Goal: Task Accomplishment & Management: Use online tool/utility

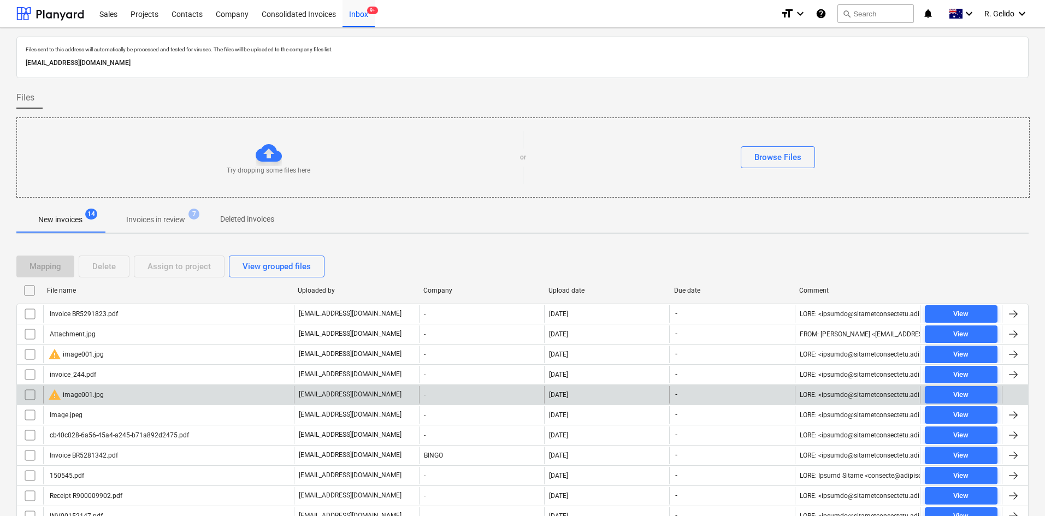
scroll to position [110, 0]
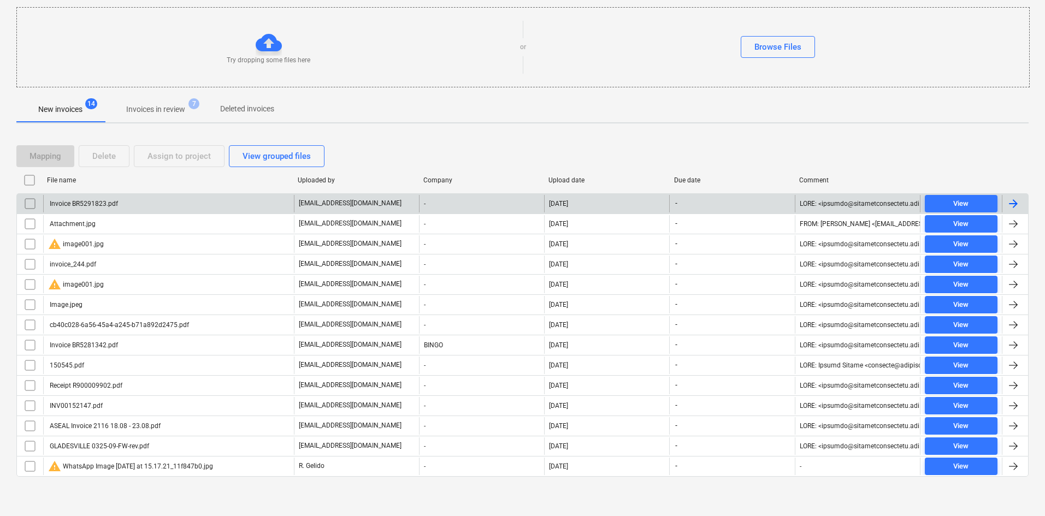
click at [127, 206] on div "Invoice BR5291823.pdf" at bounding box center [168, 203] width 251 height 17
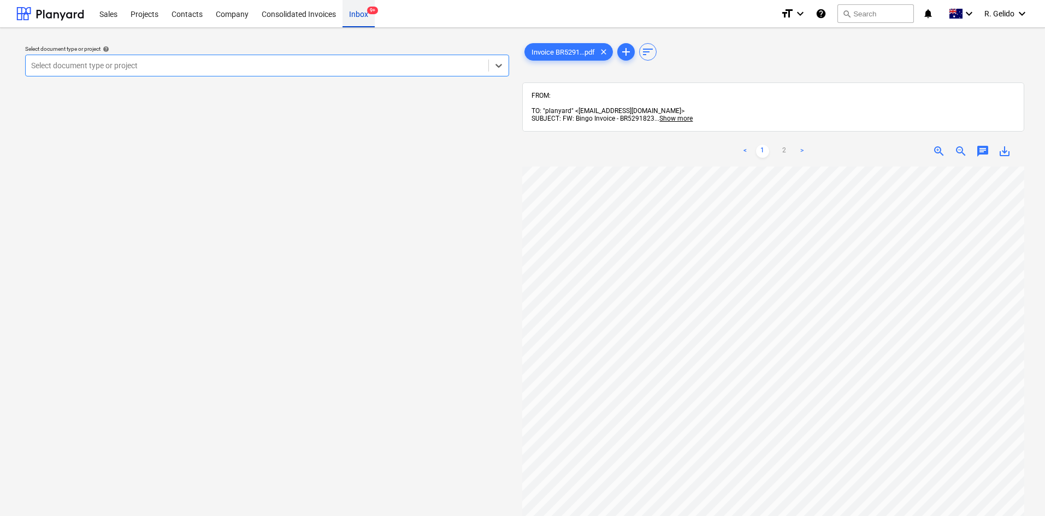
click at [354, 11] on div "Inbox 9+" at bounding box center [358, 13] width 32 height 28
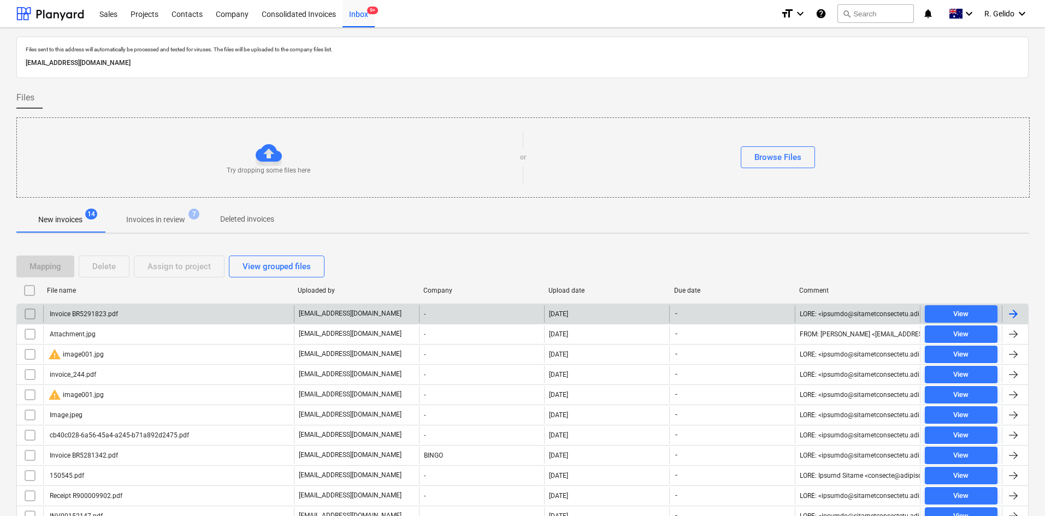
click at [123, 312] on div "Invoice BR5291823.pdf" at bounding box center [168, 313] width 251 height 17
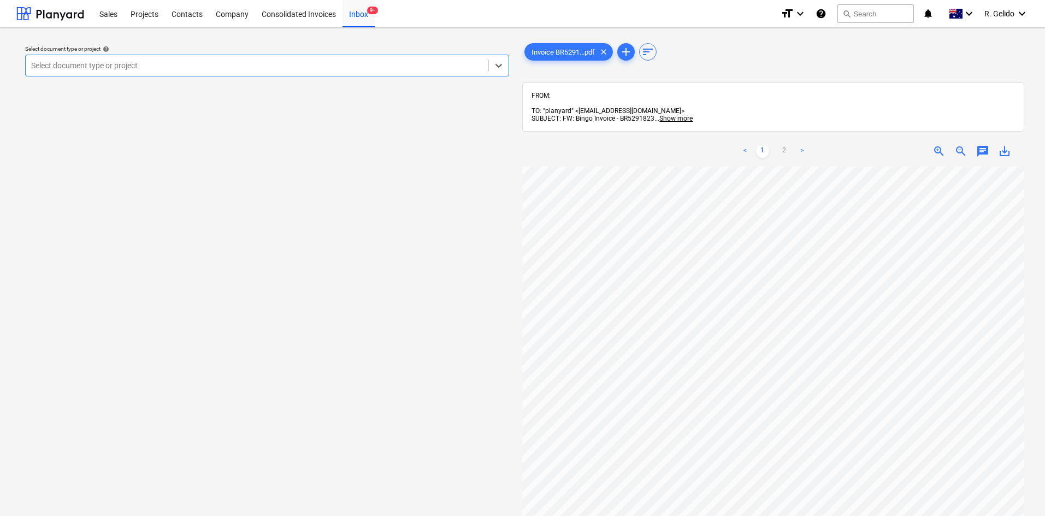
scroll to position [172, 0]
click at [780, 147] on link "2" at bounding box center [784, 151] width 13 height 13
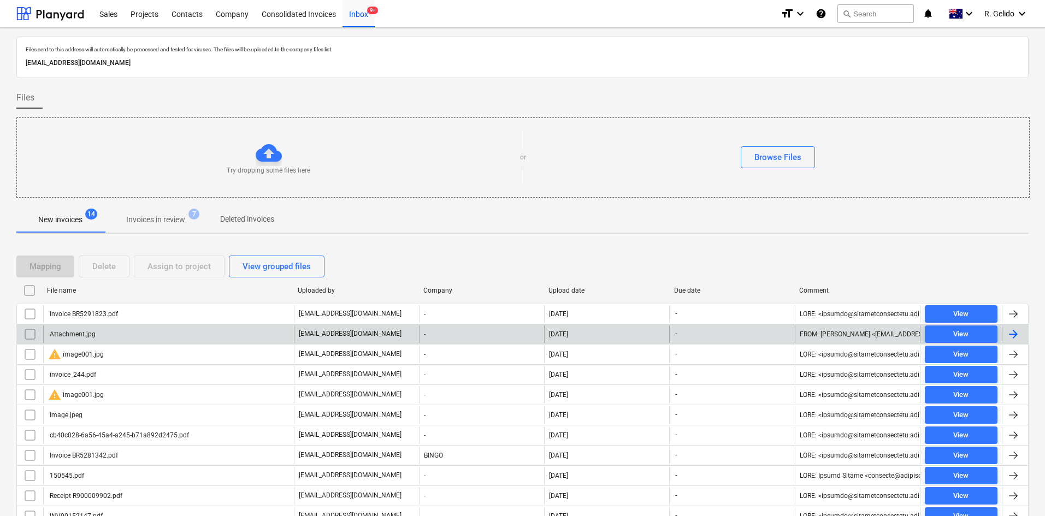
click at [131, 333] on div "Attachment.jpg" at bounding box center [168, 333] width 251 height 17
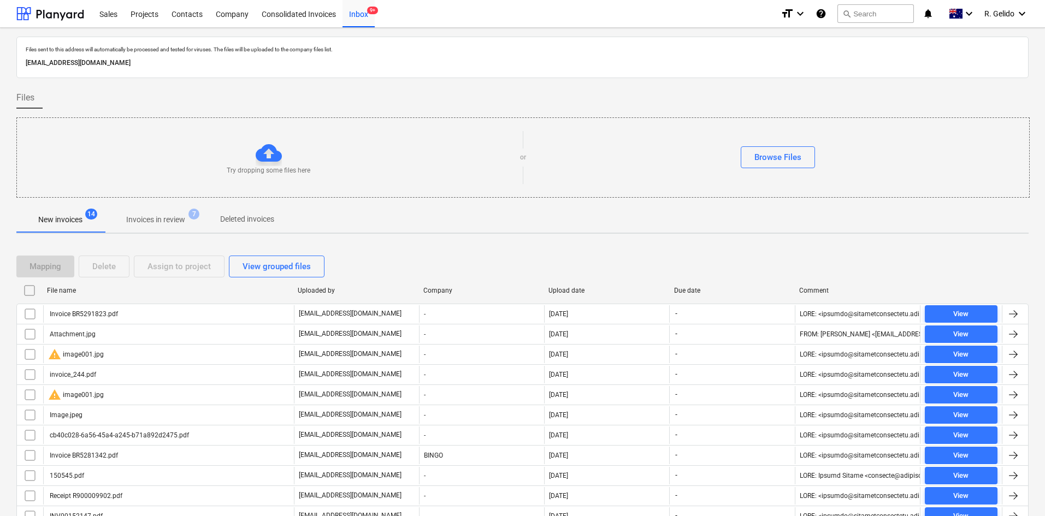
click at [557, 292] on div "Upload date" at bounding box center [606, 291] width 117 height 8
checkbox input "false"
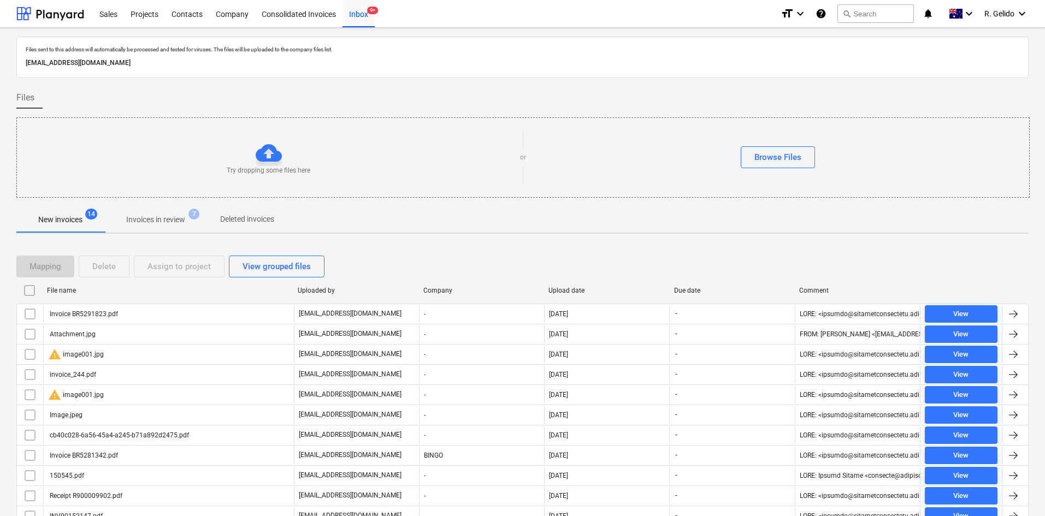
checkbox input "false"
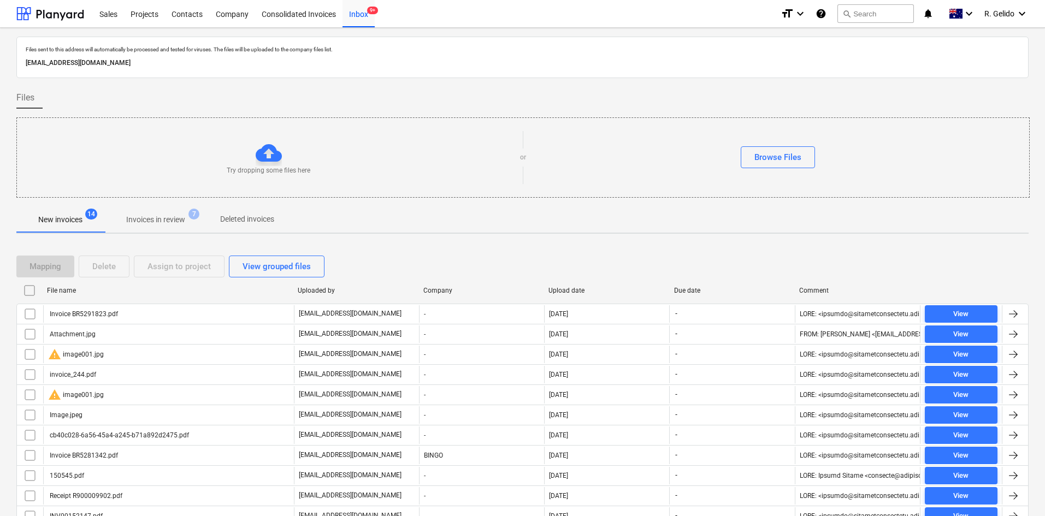
checkbox input "false"
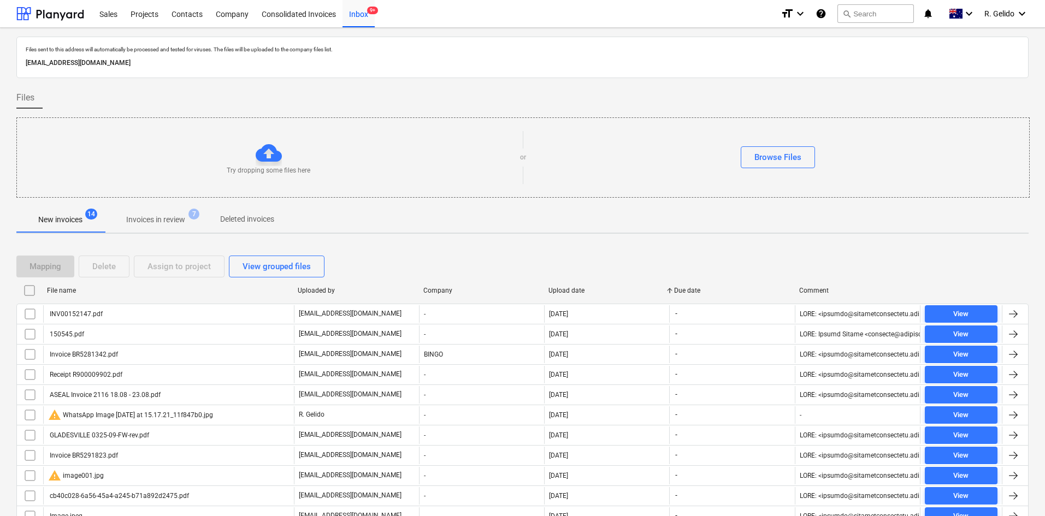
click at [557, 292] on div "Upload date" at bounding box center [606, 291] width 117 height 8
checkbox input "false"
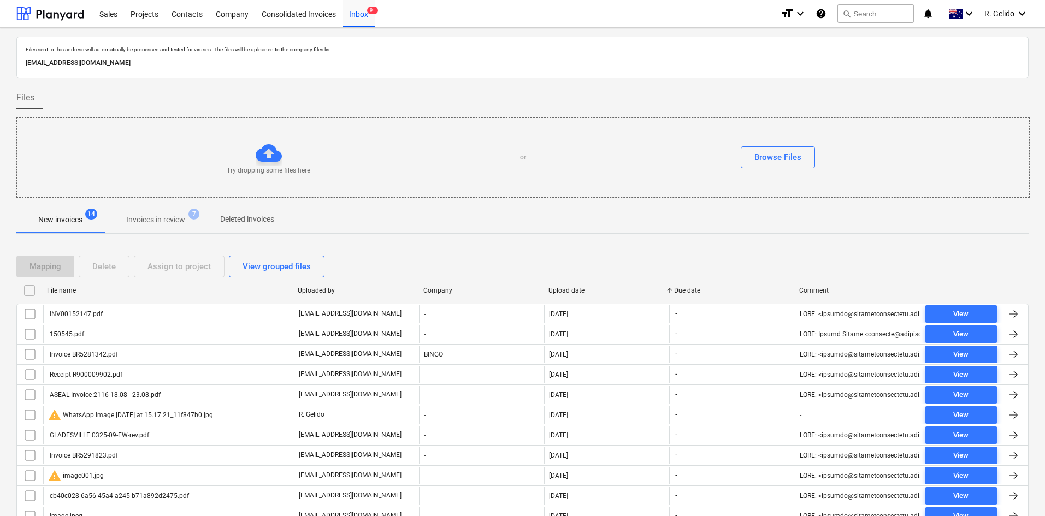
checkbox input "false"
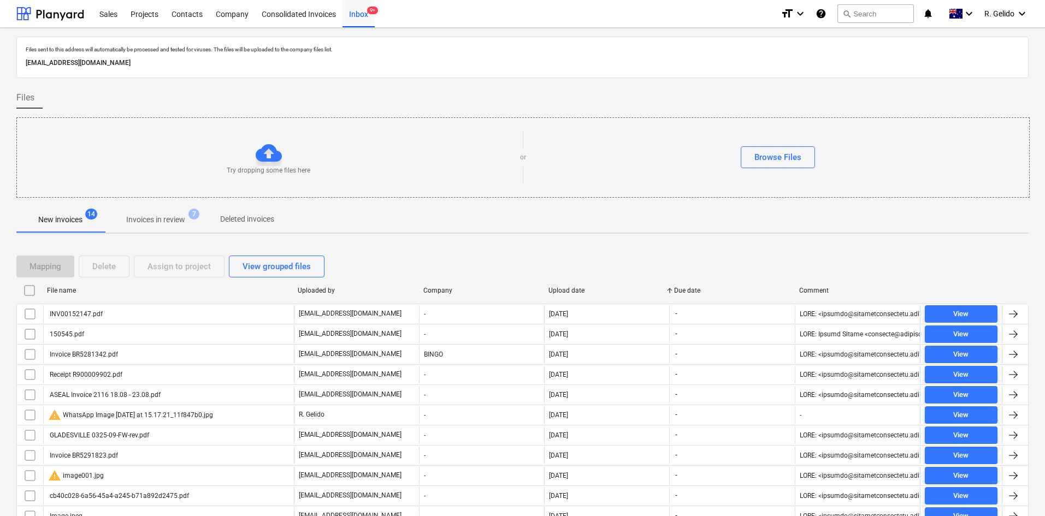
checkbox input "false"
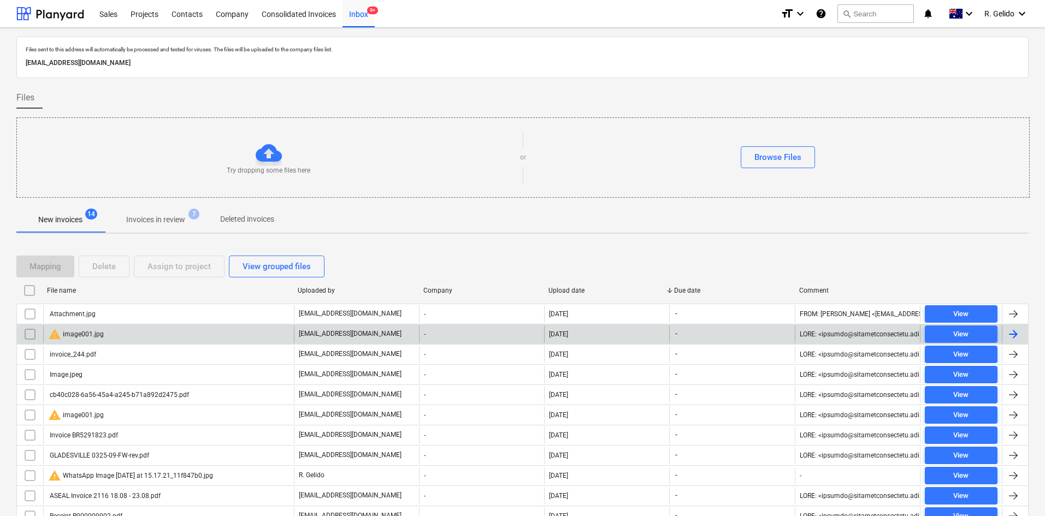
click at [134, 336] on div "warning image001.jpg" at bounding box center [168, 333] width 251 height 17
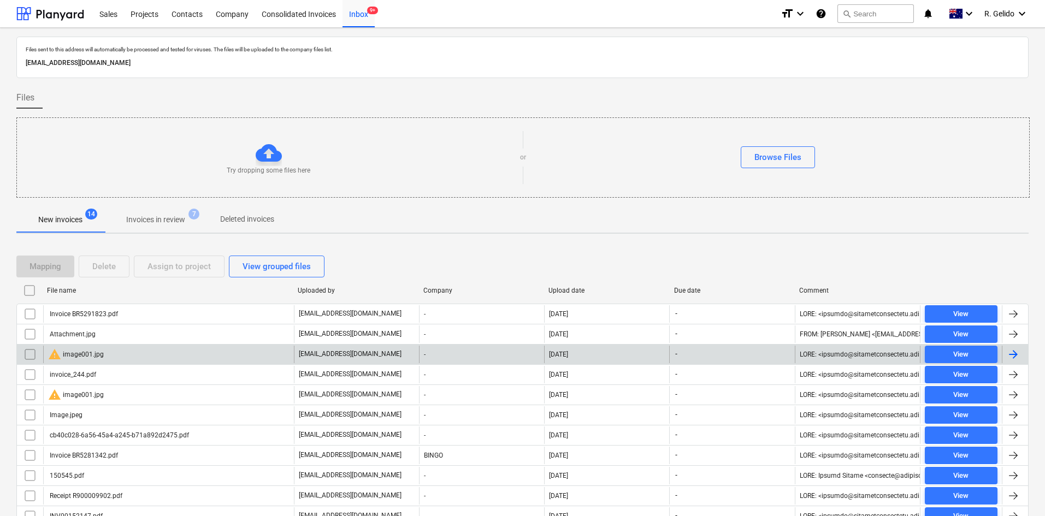
click at [30, 352] on input "checkbox" at bounding box center [29, 354] width 17 height 17
click at [113, 268] on div "Delete" at bounding box center [103, 266] width 23 height 14
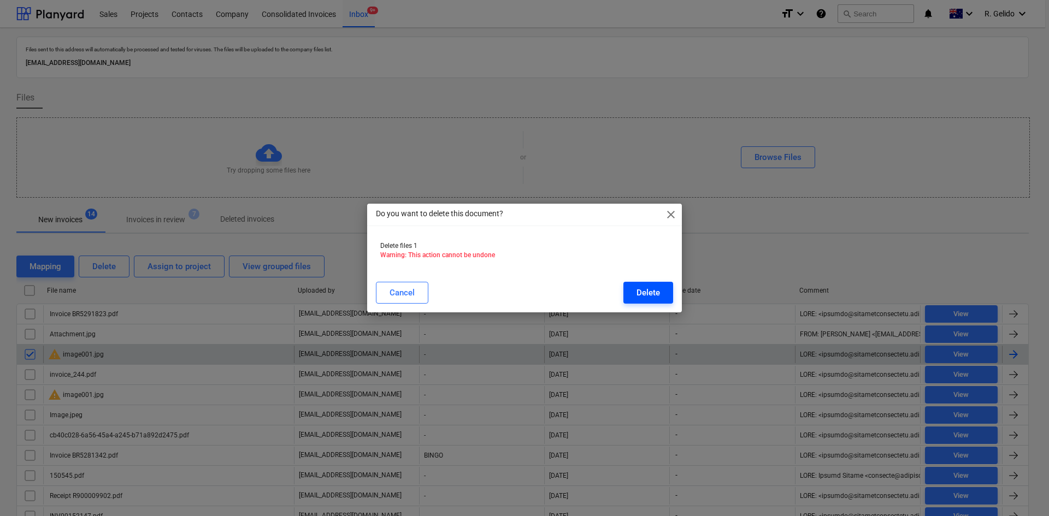
click at [651, 292] on div "Delete" at bounding box center [647, 293] width 23 height 14
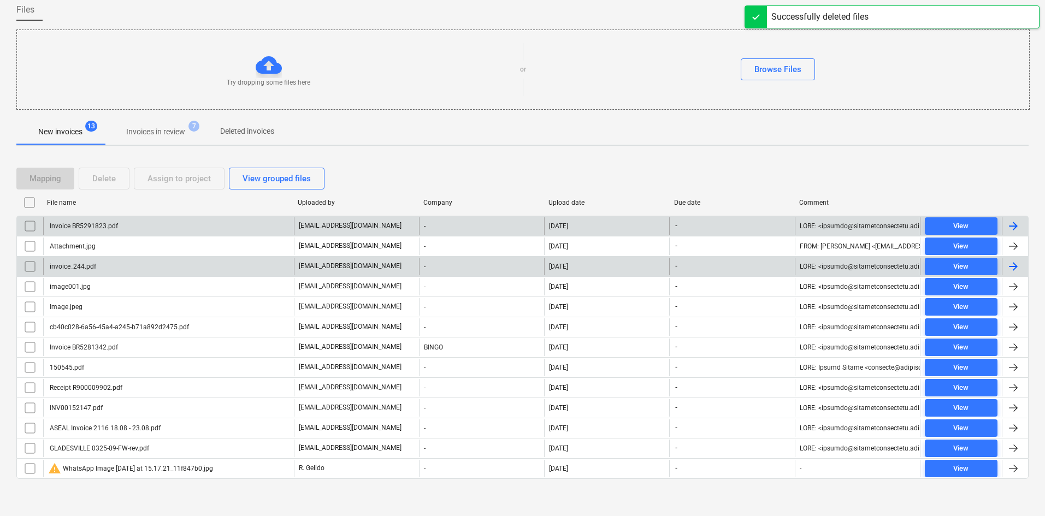
scroll to position [90, 0]
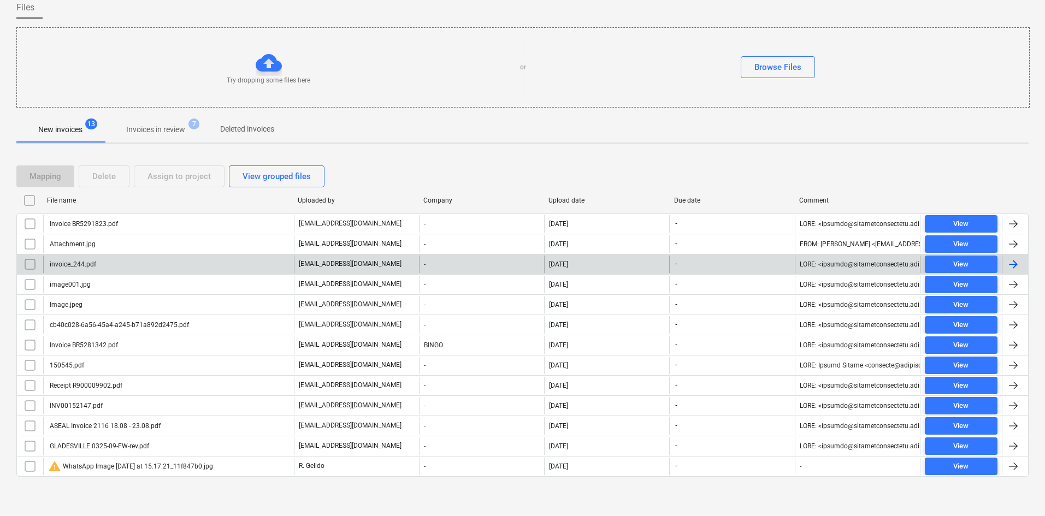
click at [563, 197] on div "Upload date" at bounding box center [606, 201] width 117 height 8
checkbox input "false"
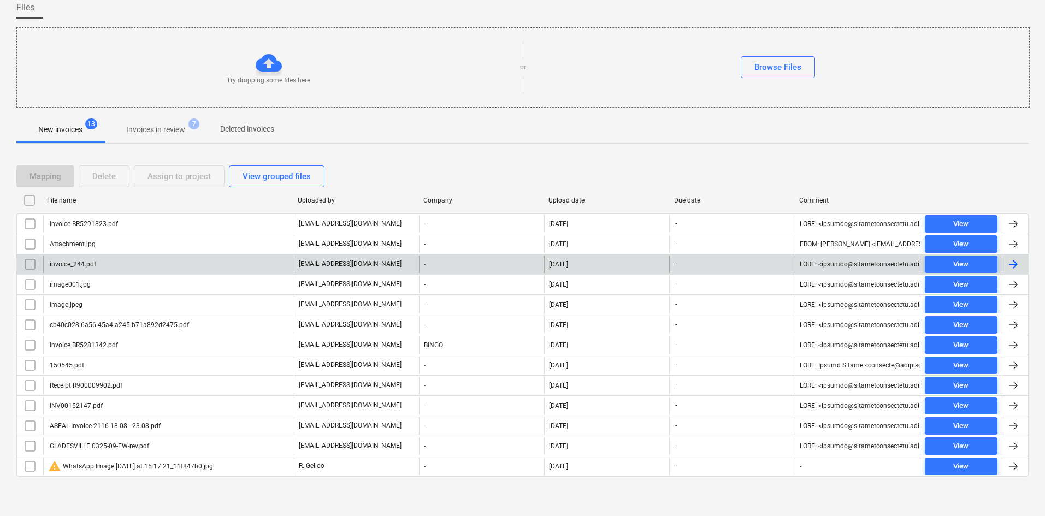
checkbox input "false"
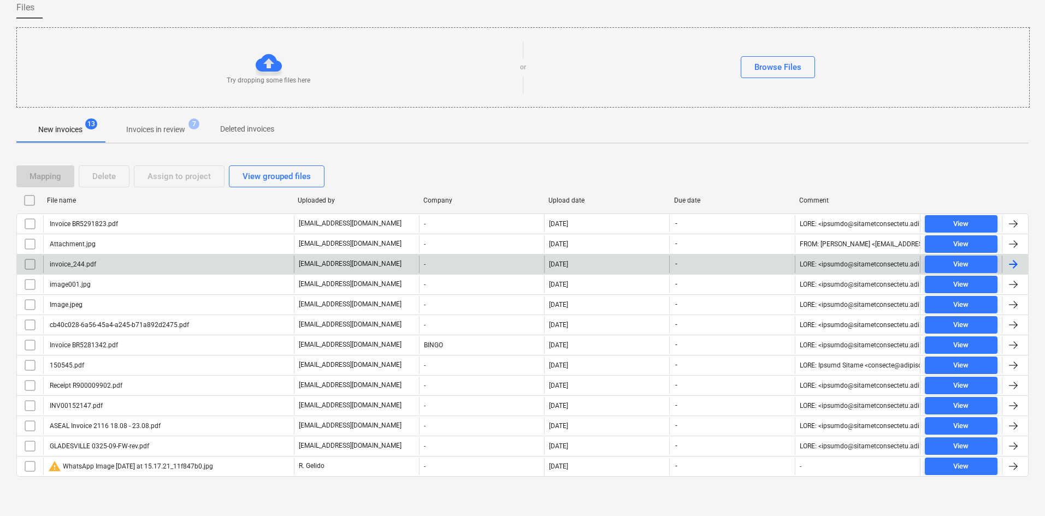
checkbox input "false"
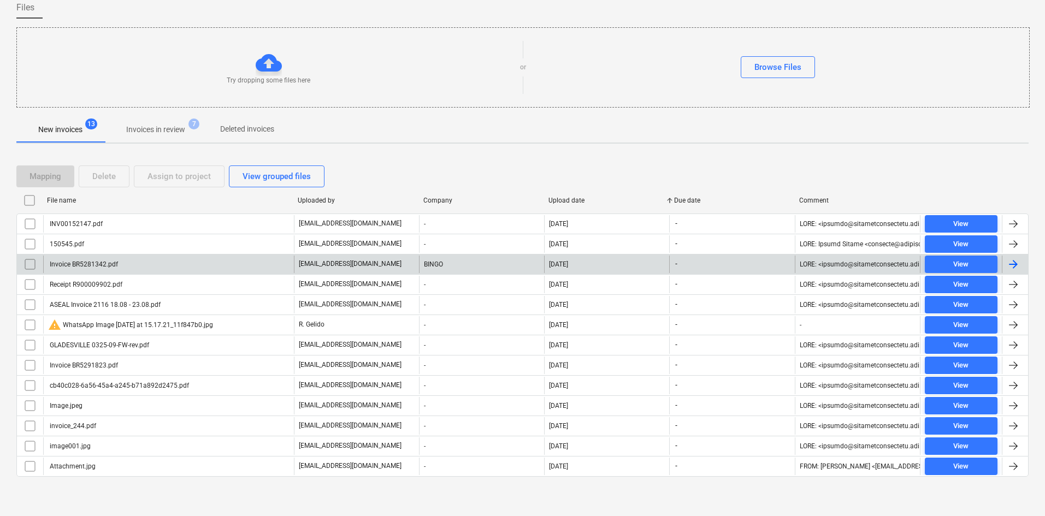
click at [563, 197] on div "Upload date" at bounding box center [606, 201] width 117 height 8
checkbox input "false"
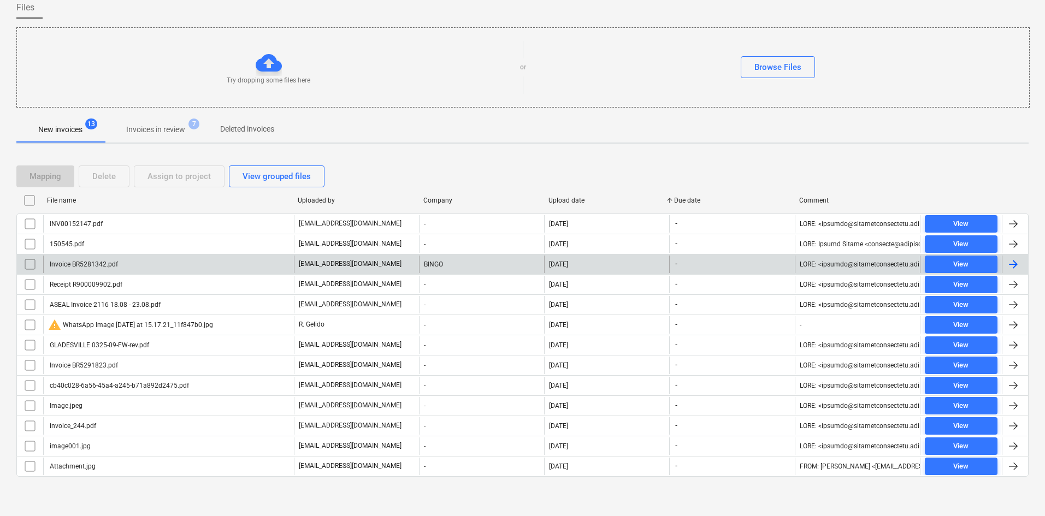
checkbox input "false"
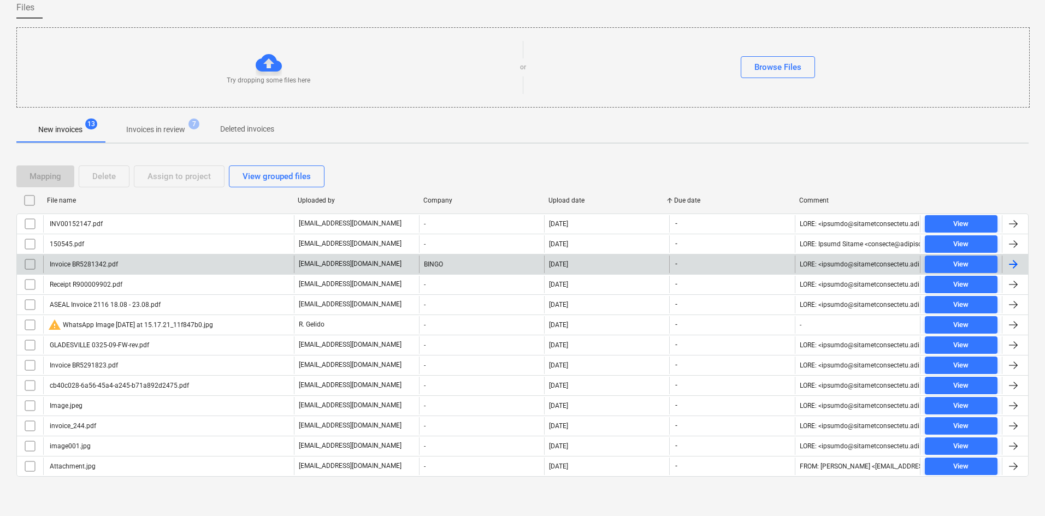
checkbox input "false"
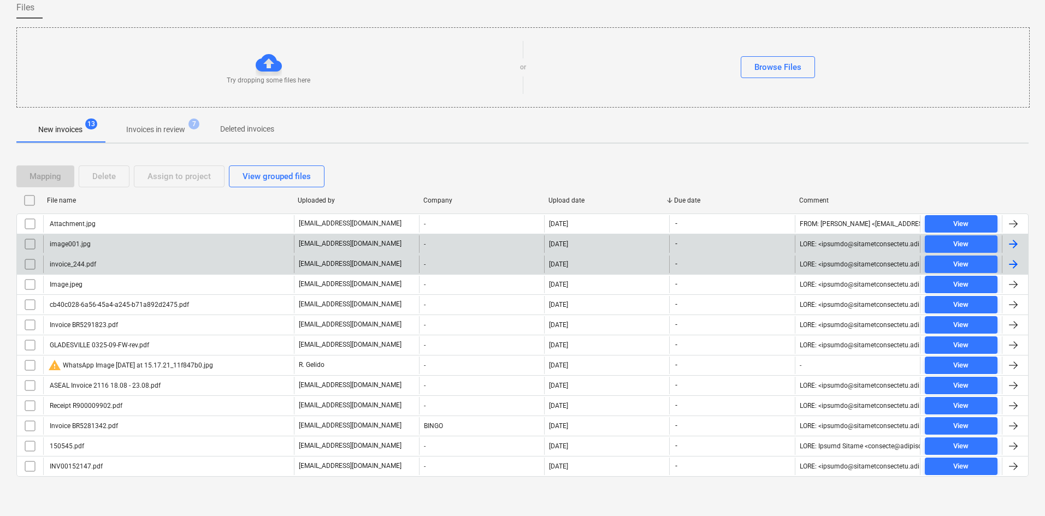
click at [63, 247] on div "image001.jpg" at bounding box center [69, 244] width 43 height 8
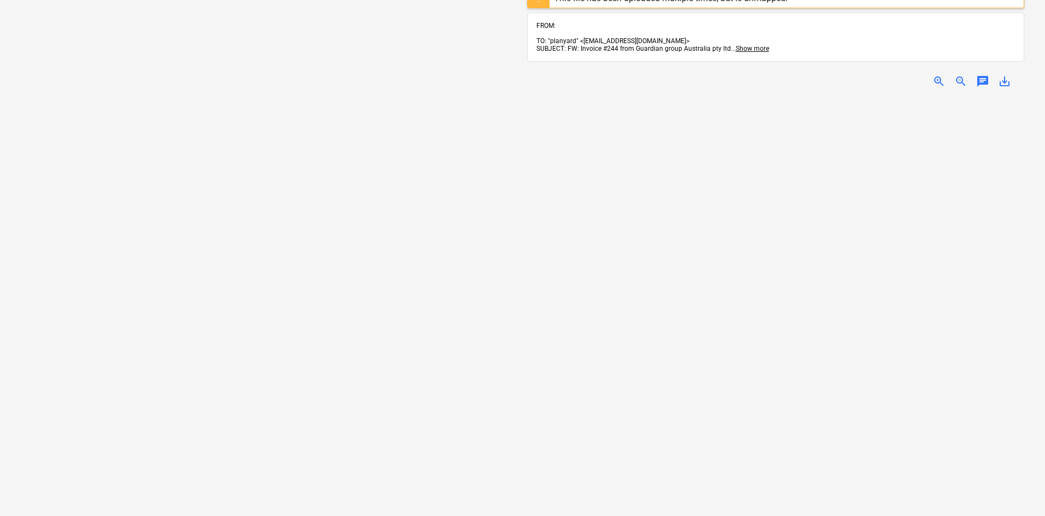
scroll to position [2, 0]
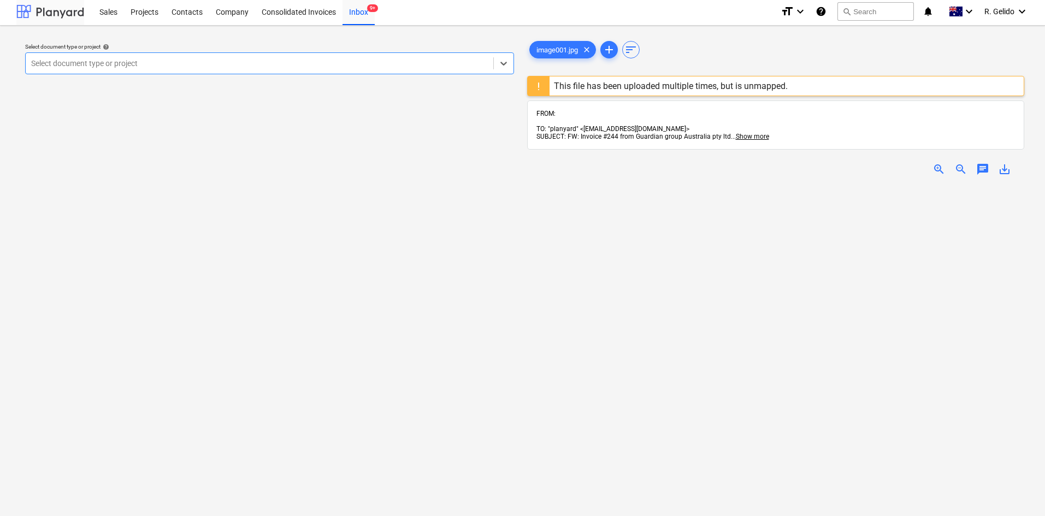
scroll to position [90, 0]
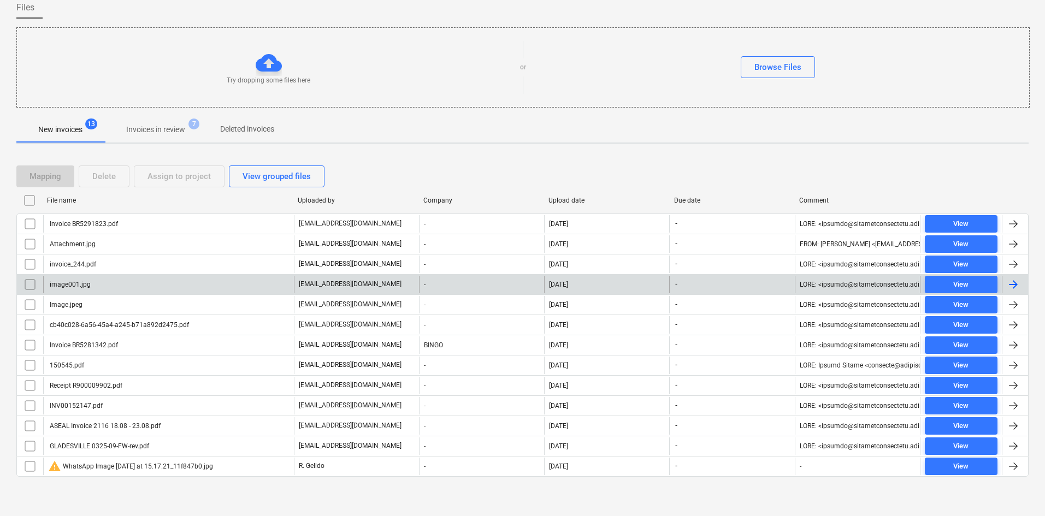
click at [73, 281] on div "image001.jpg" at bounding box center [69, 285] width 43 height 8
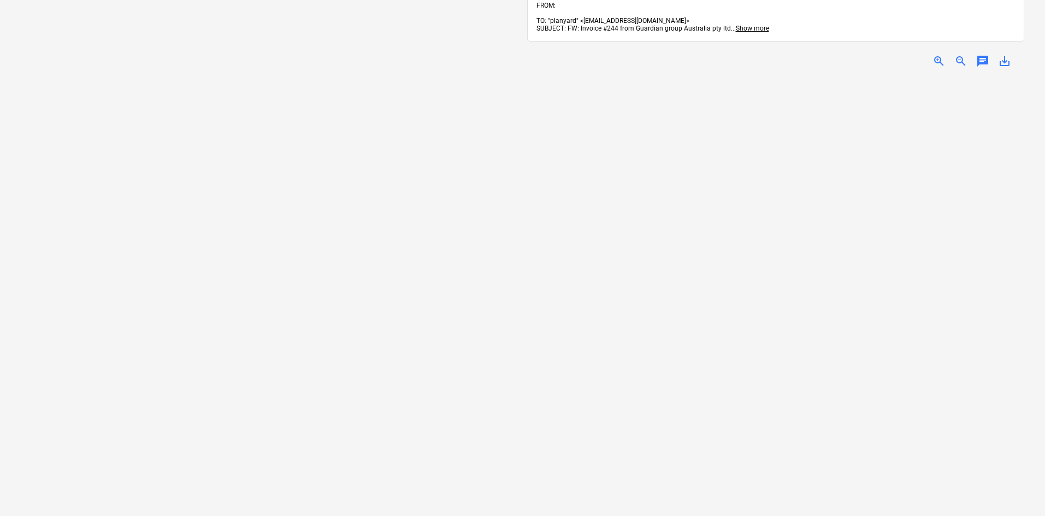
scroll to position [2, 0]
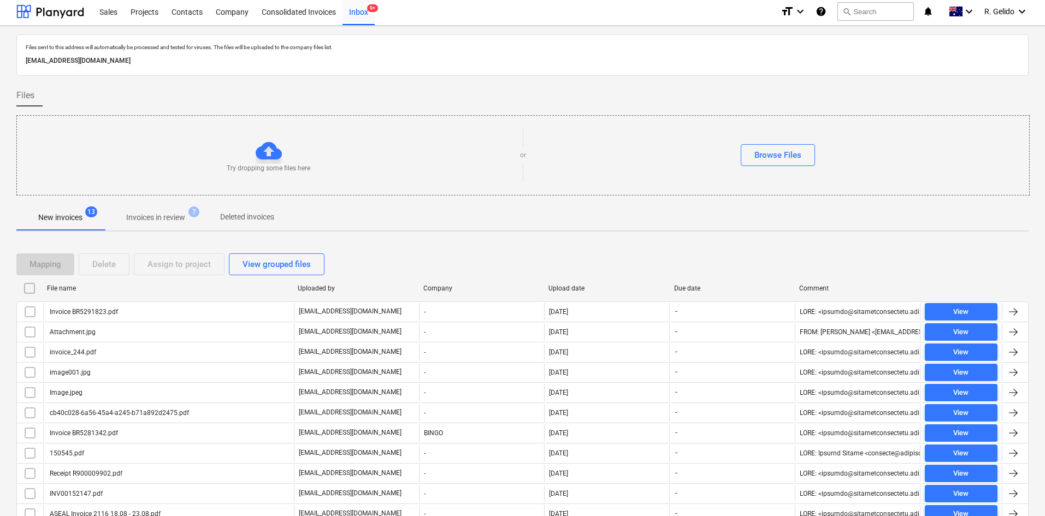
scroll to position [90, 0]
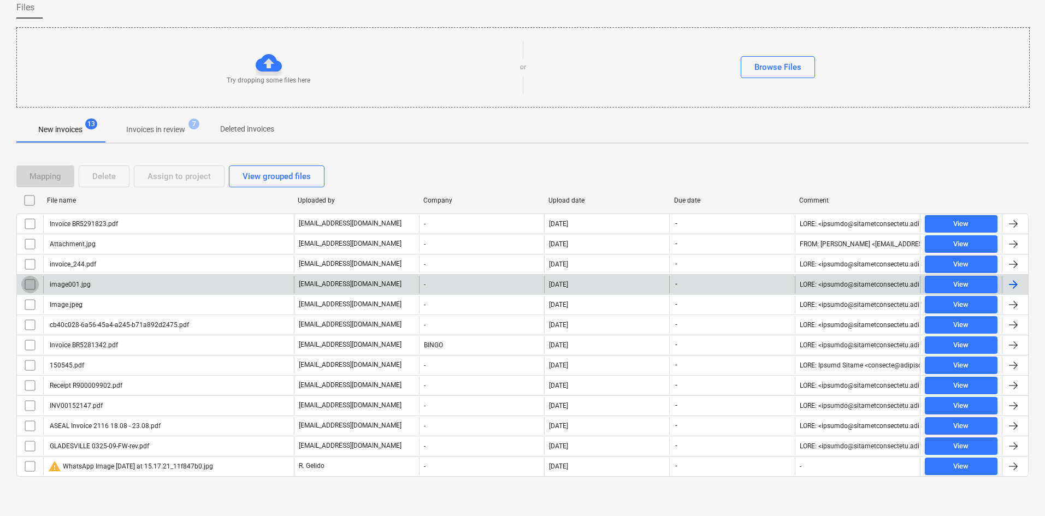
click at [24, 284] on input "checkbox" at bounding box center [29, 284] width 17 height 17
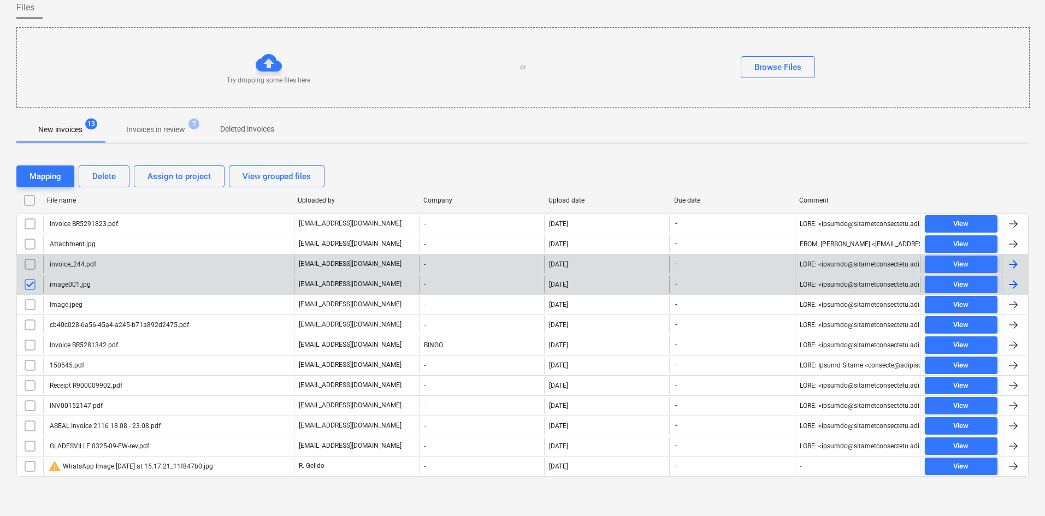
click at [31, 260] on input "checkbox" at bounding box center [29, 264] width 17 height 17
click at [99, 177] on div "Delete" at bounding box center [103, 176] width 23 height 14
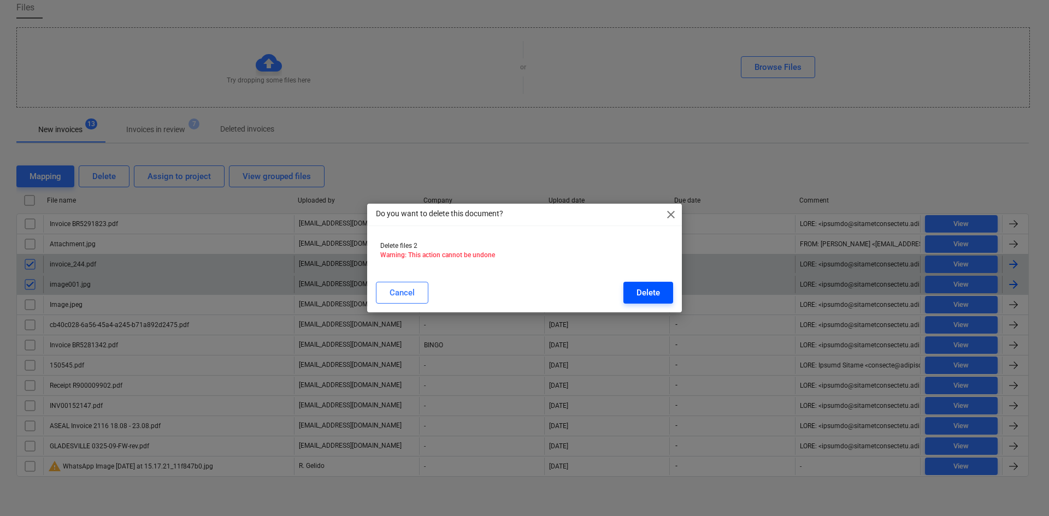
click at [639, 293] on div "Delete" at bounding box center [647, 293] width 23 height 14
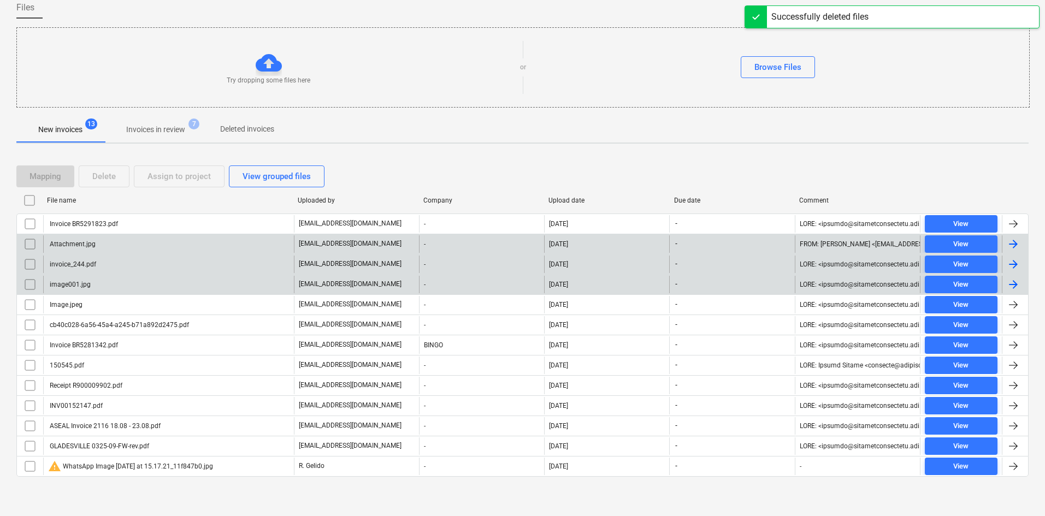
scroll to position [50, 0]
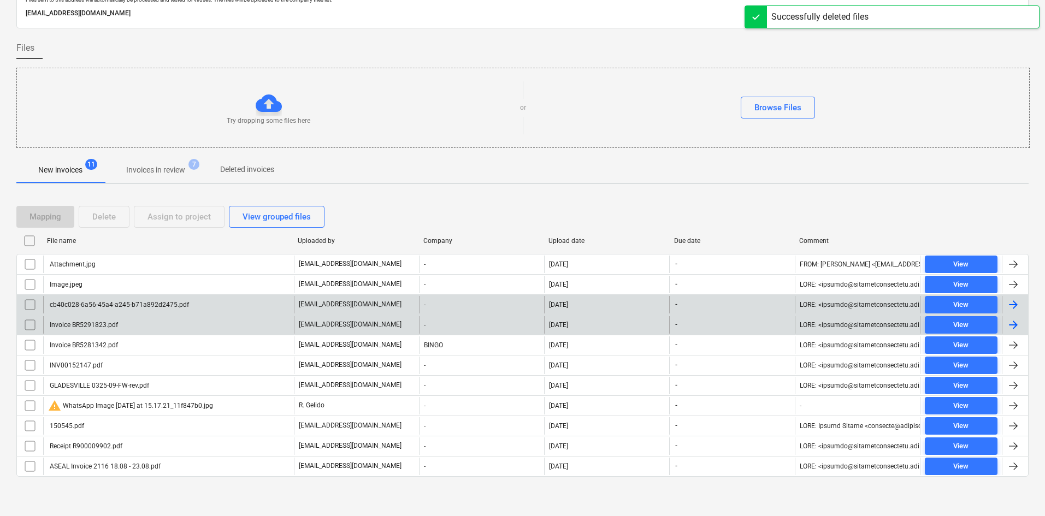
click at [134, 303] on div "cb40c028-6a56-45a4-a245-b71a892d2475.pdf" at bounding box center [118, 305] width 141 height 8
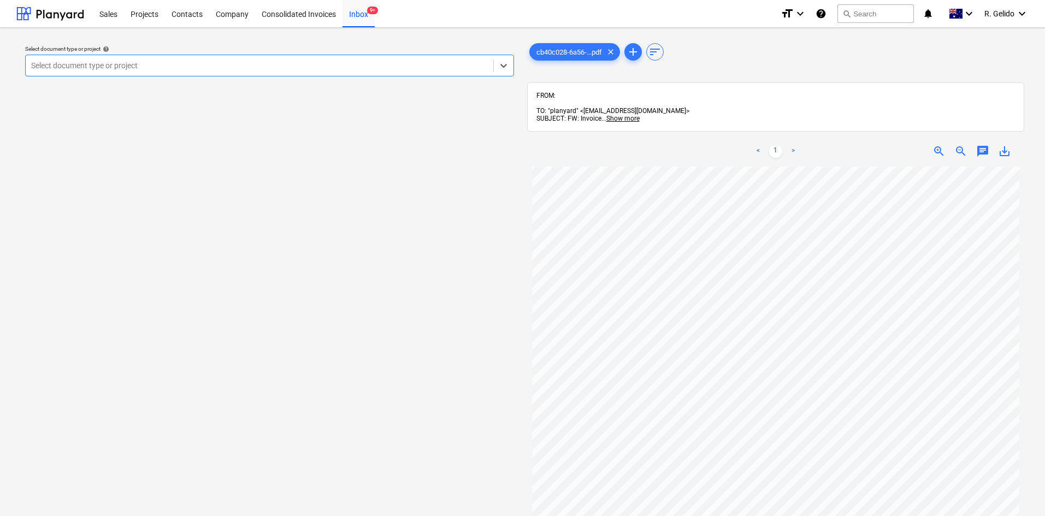
scroll to position [43, 0]
click at [322, 64] on div at bounding box center [259, 65] width 457 height 11
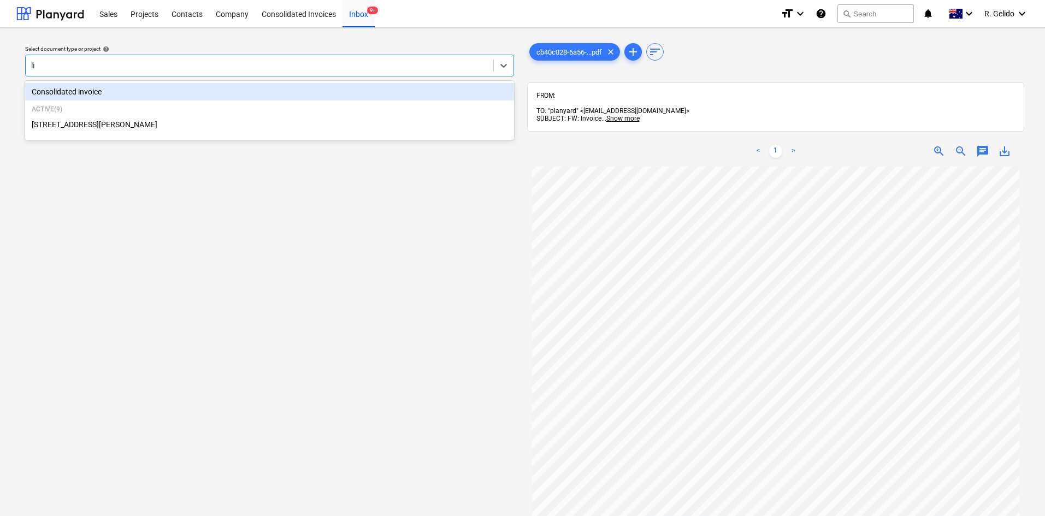
type input "lil"
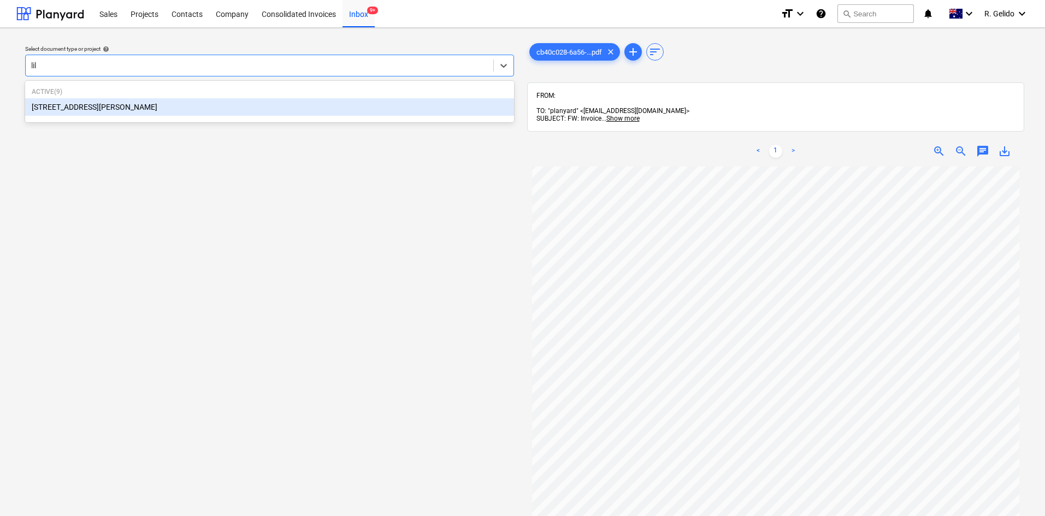
click at [293, 102] on div "[STREET_ADDRESS][PERSON_NAME]" at bounding box center [269, 106] width 489 height 17
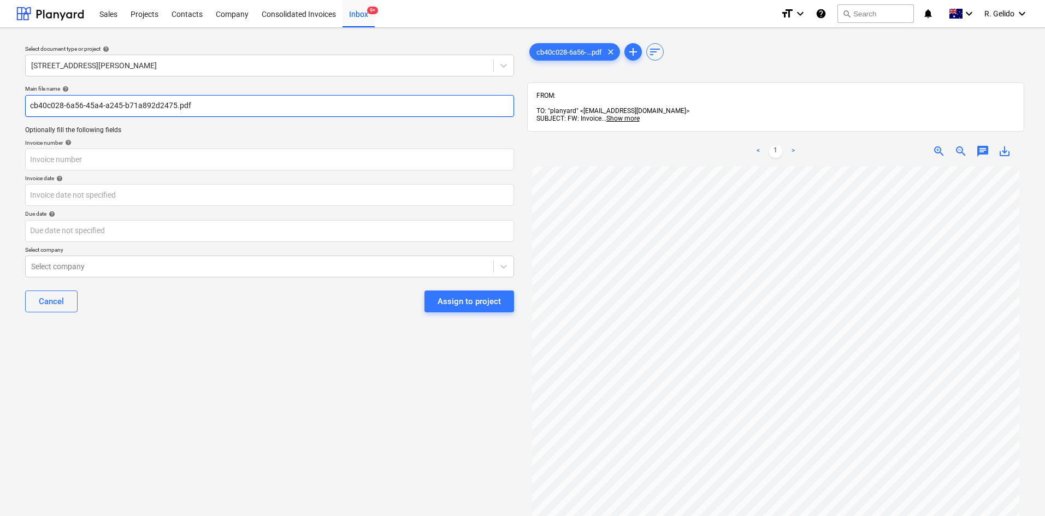
drag, startPoint x: 206, startPoint y: 104, endPoint x: 10, endPoint y: 106, distance: 196.1
click at [10, 106] on div "Select document type or project help [STREET_ADDRESS][PERSON_NAME] Main file na…" at bounding box center [522, 346] width 1045 height 637
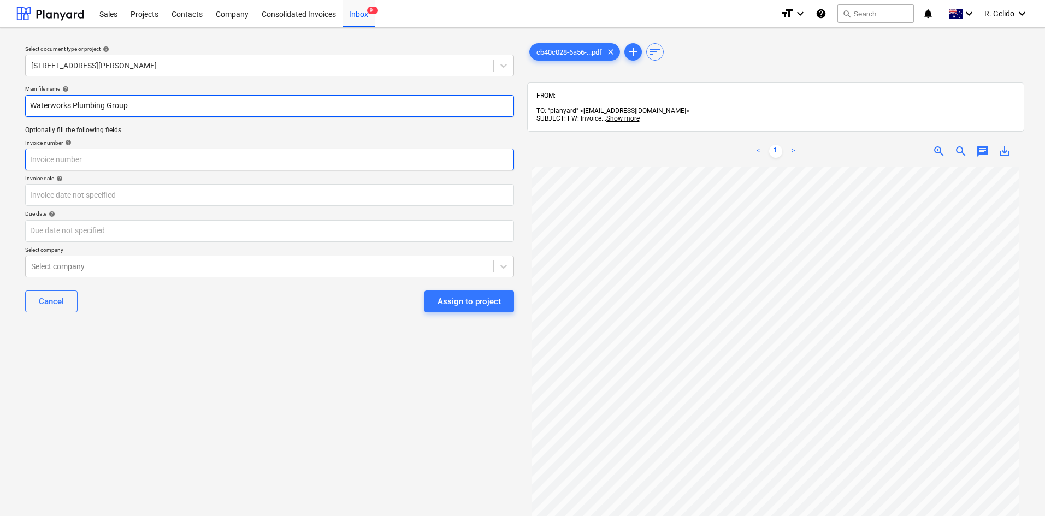
type input "Waterworks Plumbing Group"
click at [128, 161] on input "text" at bounding box center [269, 160] width 489 height 22
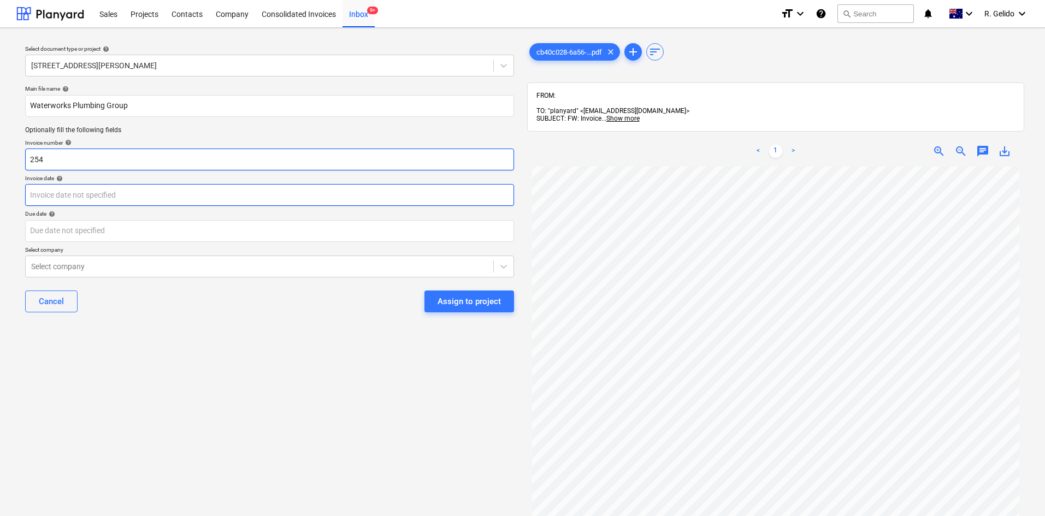
type input "254"
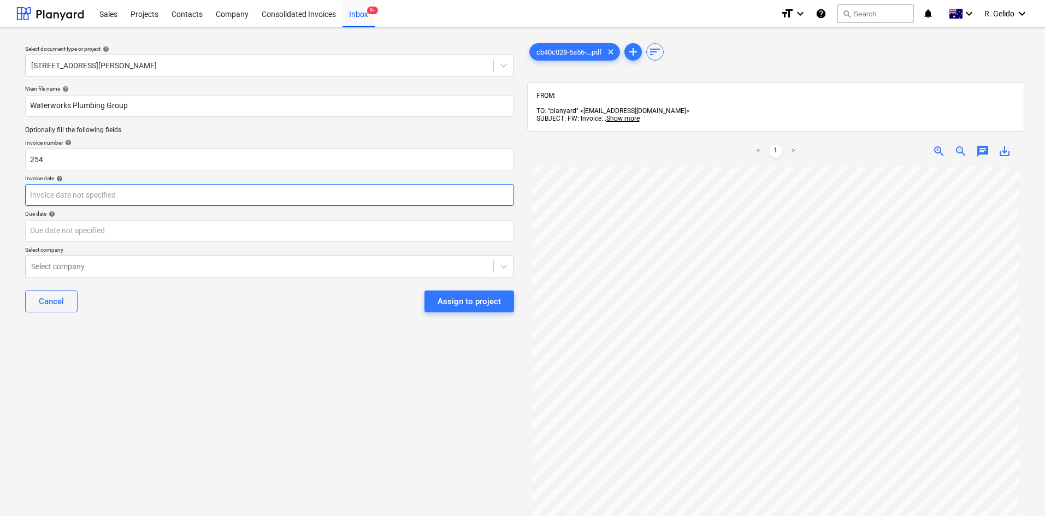
click at [134, 197] on body "Sales Projects Contacts Company Consolidated Invoices Inbox 9+ format_size keyb…" at bounding box center [522, 258] width 1045 height 516
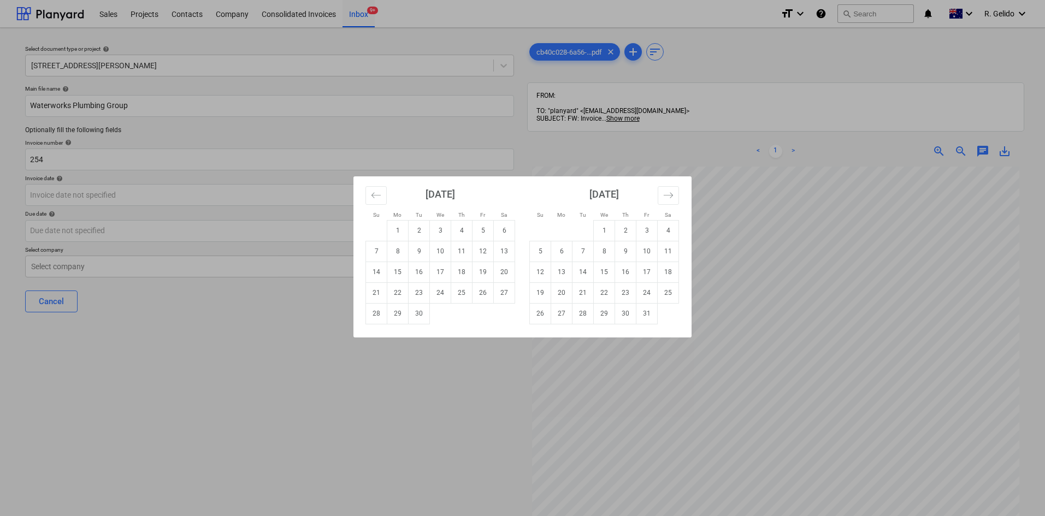
click at [306, 343] on div "Su Mo Tu We Th Fr Sa Su Mo Tu We Th Fr Sa [DATE] 1 2 3 4 5 6 7 8 9 10 11 12 13 …" at bounding box center [522, 258] width 1045 height 516
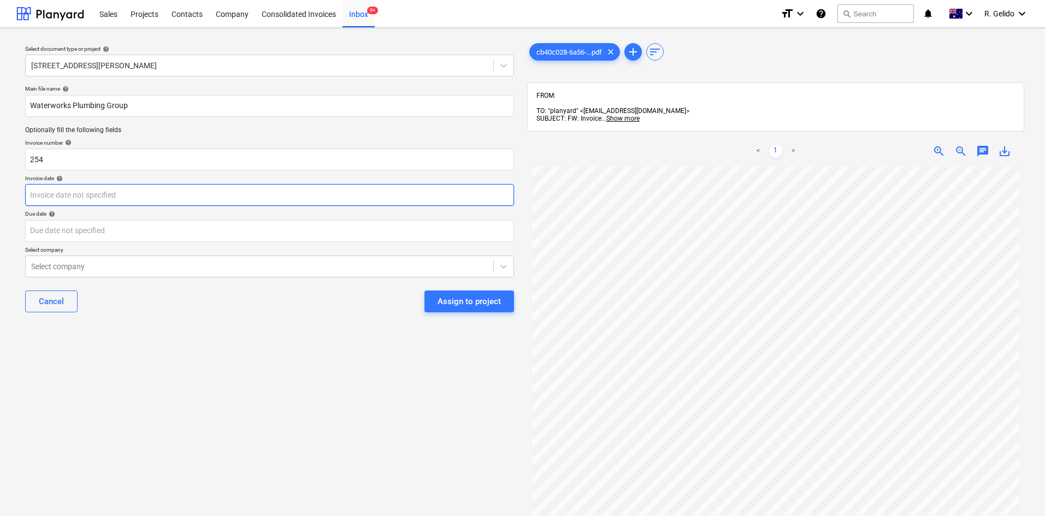
click at [131, 197] on body "Sales Projects Contacts Company Consolidated Invoices Inbox 9+ format_size keyb…" at bounding box center [522, 258] width 1045 height 516
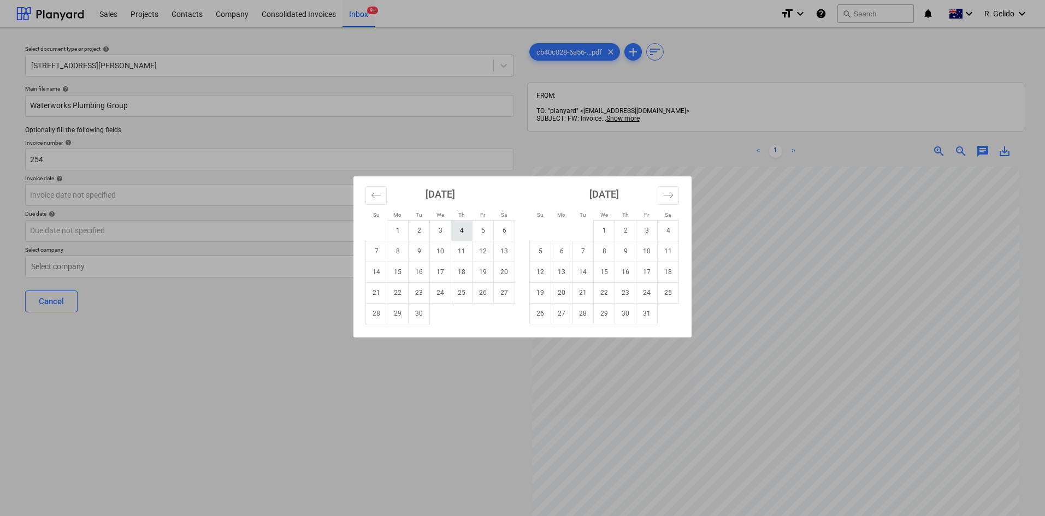
click at [466, 231] on td "4" at bounding box center [461, 230] width 21 height 21
type input "[DATE]"
click at [156, 229] on body "Sales Projects Contacts Company Consolidated Invoices Inbox 9+ format_size keyb…" at bounding box center [522, 258] width 1045 height 516
click at [425, 384] on div "Su Mo Tu We Th Fr Sa Su Mo Tu We Th Fr Sa [DATE] 1 2 3 4 5 6 7 8 9 10 11 12 13 …" at bounding box center [522, 258] width 1045 height 516
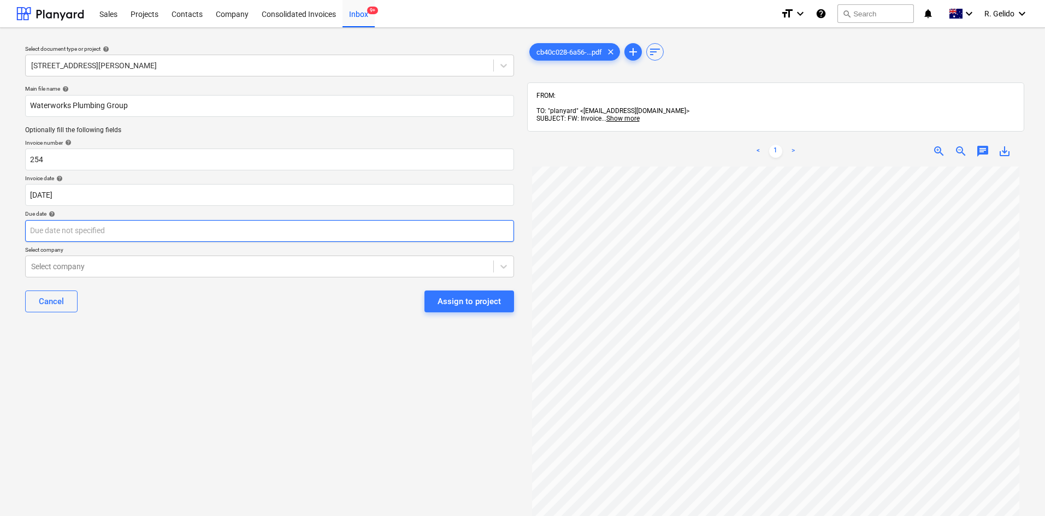
click at [254, 235] on body "Sales Projects Contacts Company Consolidated Invoices Inbox 9+ format_size keyb…" at bounding box center [522, 258] width 1045 height 516
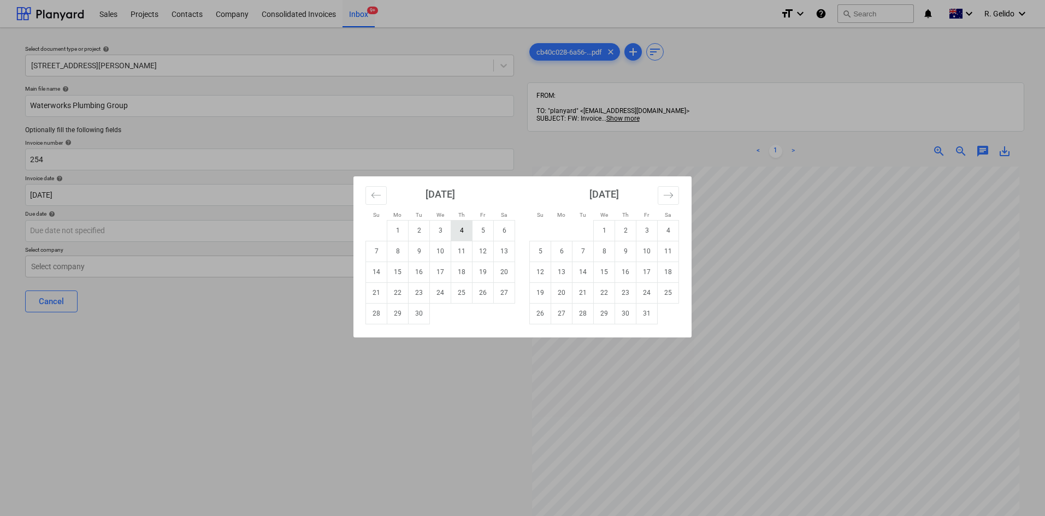
click at [459, 230] on td "4" at bounding box center [461, 230] width 21 height 21
type input "[DATE]"
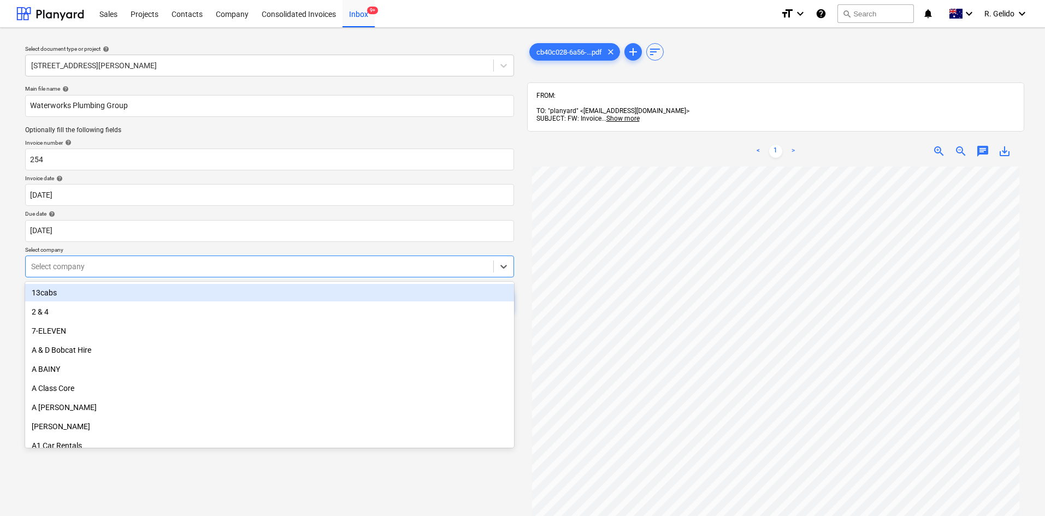
click at [170, 268] on div at bounding box center [259, 266] width 457 height 11
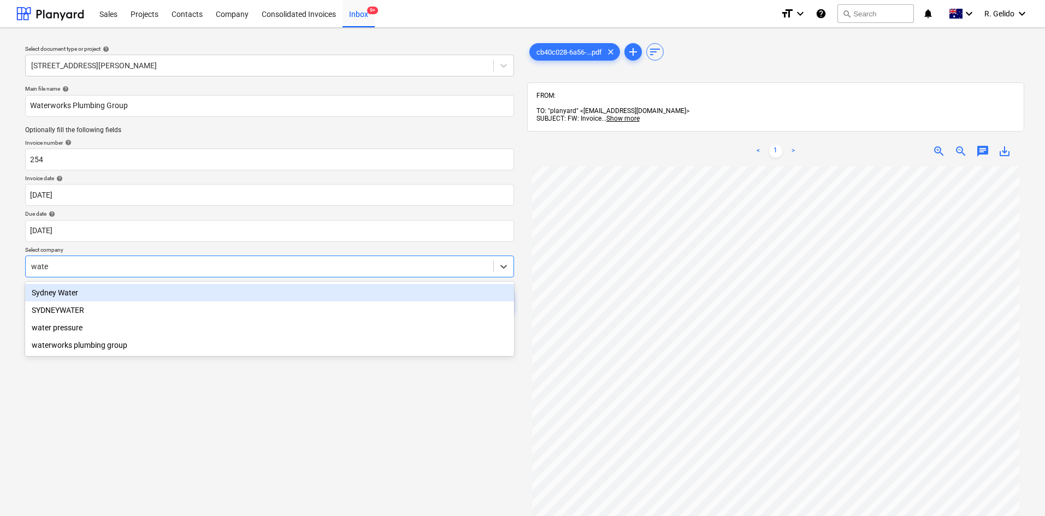
type input "water"
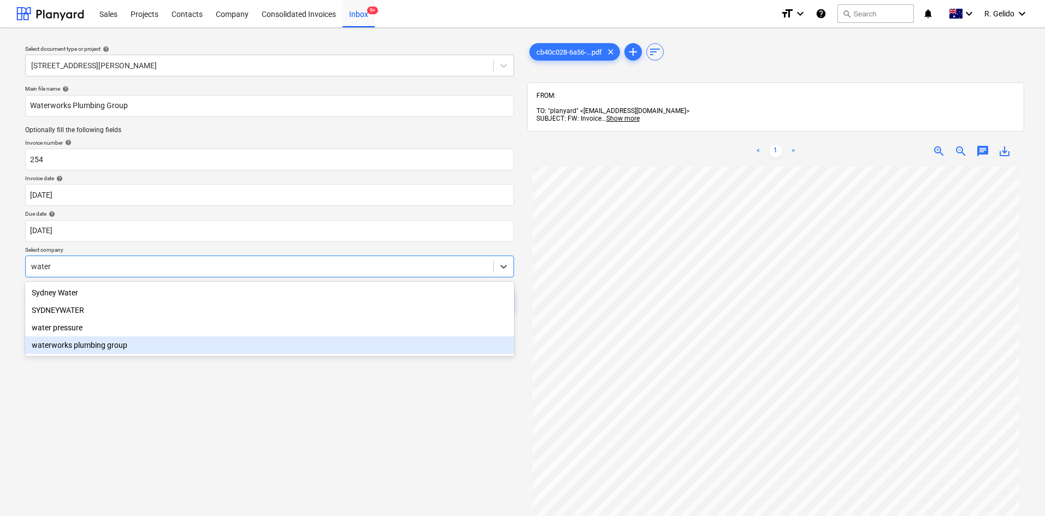
click at [111, 347] on div "waterworks plumbing group" at bounding box center [269, 344] width 489 height 17
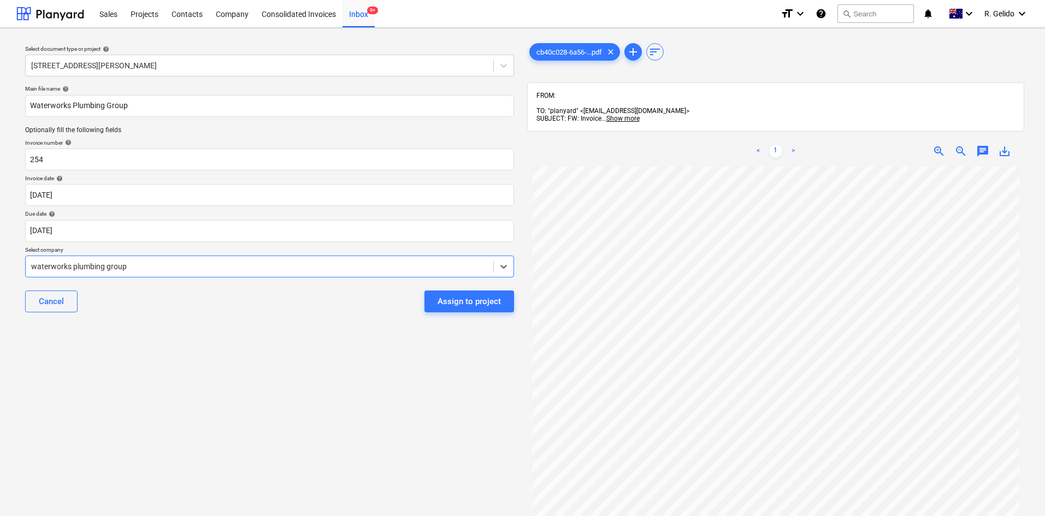
click at [239, 364] on div "Select document type or project help [STREET_ADDRESS][PERSON_NAME] Main file na…" at bounding box center [269, 347] width 506 height 620
click at [469, 302] on div "Assign to project" at bounding box center [468, 301] width 63 height 14
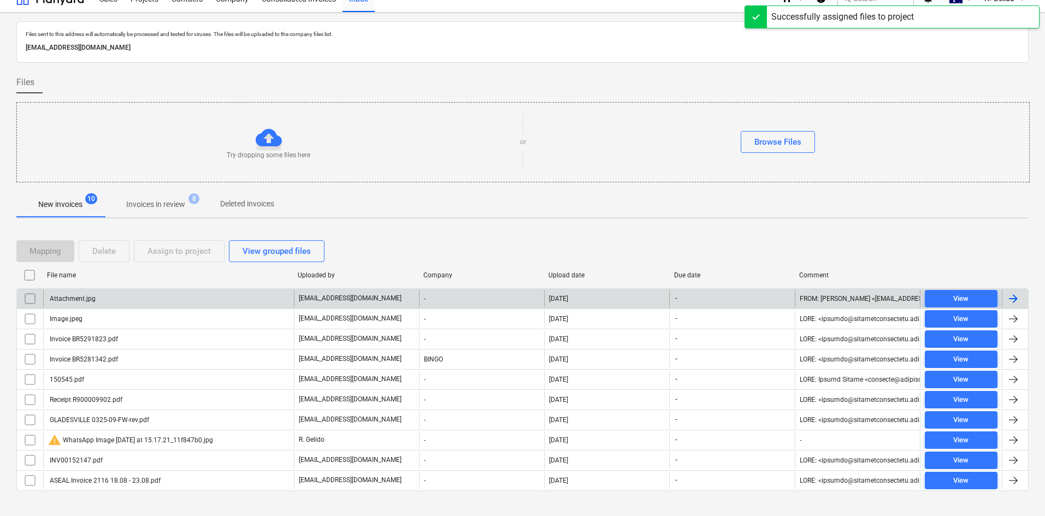
scroll to position [29, 0]
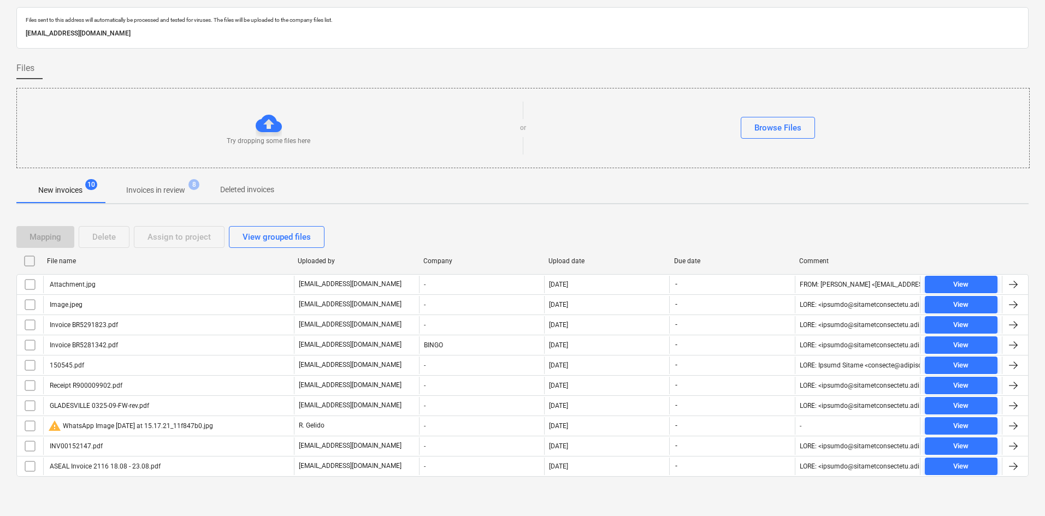
click at [313, 484] on div at bounding box center [522, 485] width 1012 height 9
